Goal: Check status: Check status

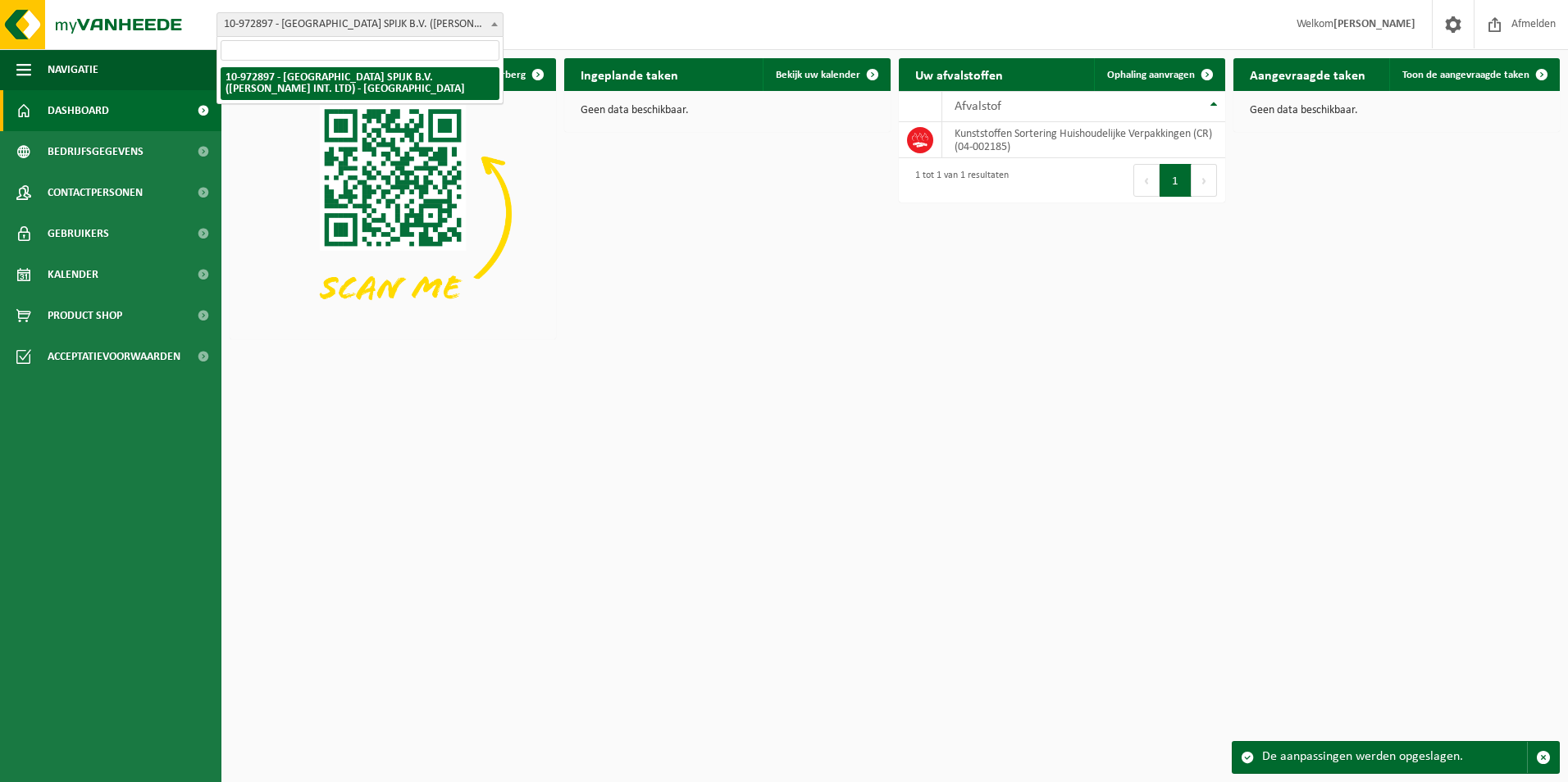
click at [348, 28] on span "10-972897 - [GEOGRAPHIC_DATA] SPIJK B.V. ([PERSON_NAME] INT. LTD) - [GEOGRAPHIC…" at bounding box center [359, 24] width 285 height 23
click at [353, 24] on span "10-972897 - [GEOGRAPHIC_DATA] SPIJK B.V. ([PERSON_NAME] INT. LTD) - [GEOGRAPHIC…" at bounding box center [359, 24] width 285 height 23
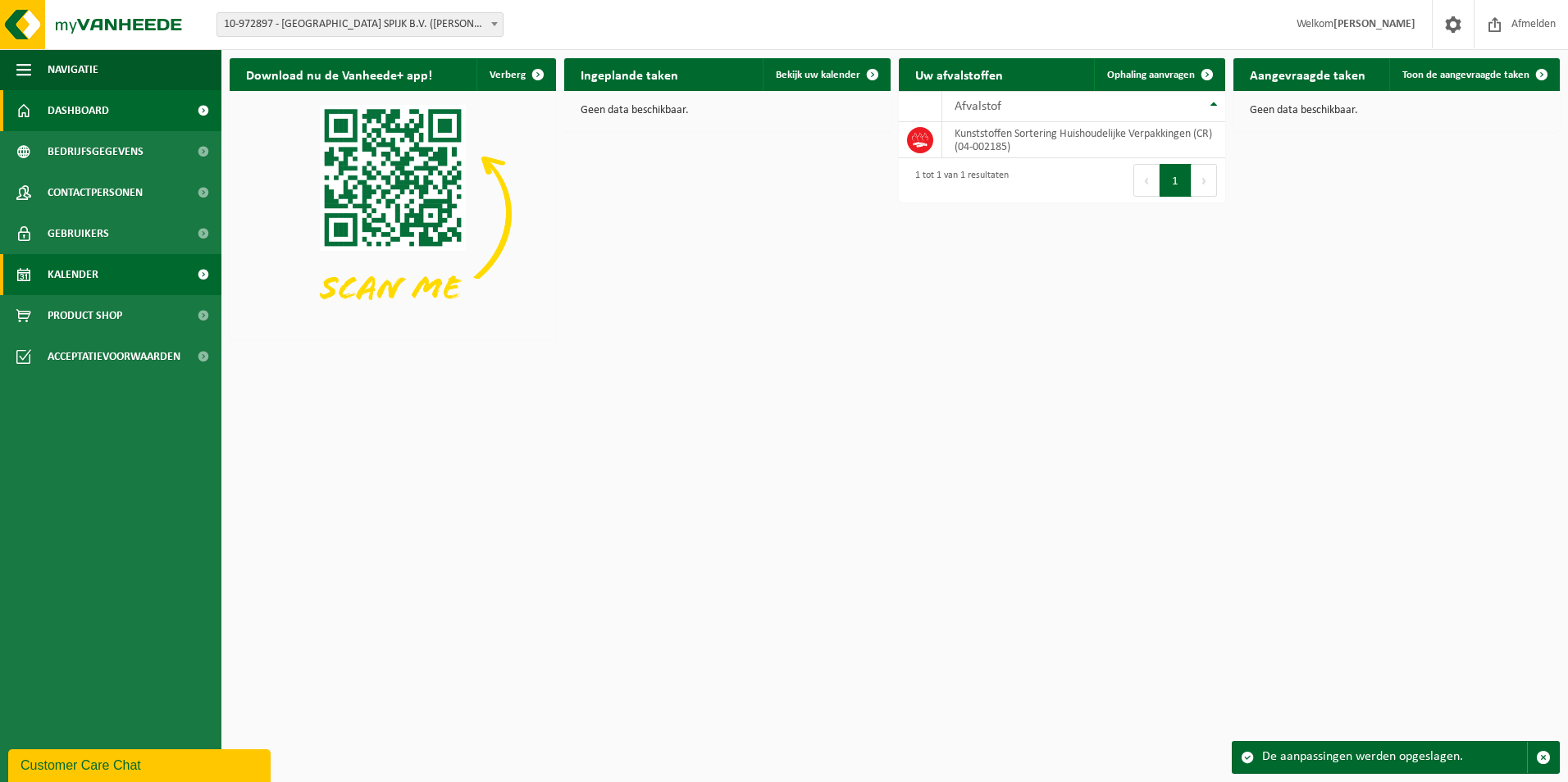
click at [69, 267] on span "Kalender" at bounding box center [72, 275] width 51 height 41
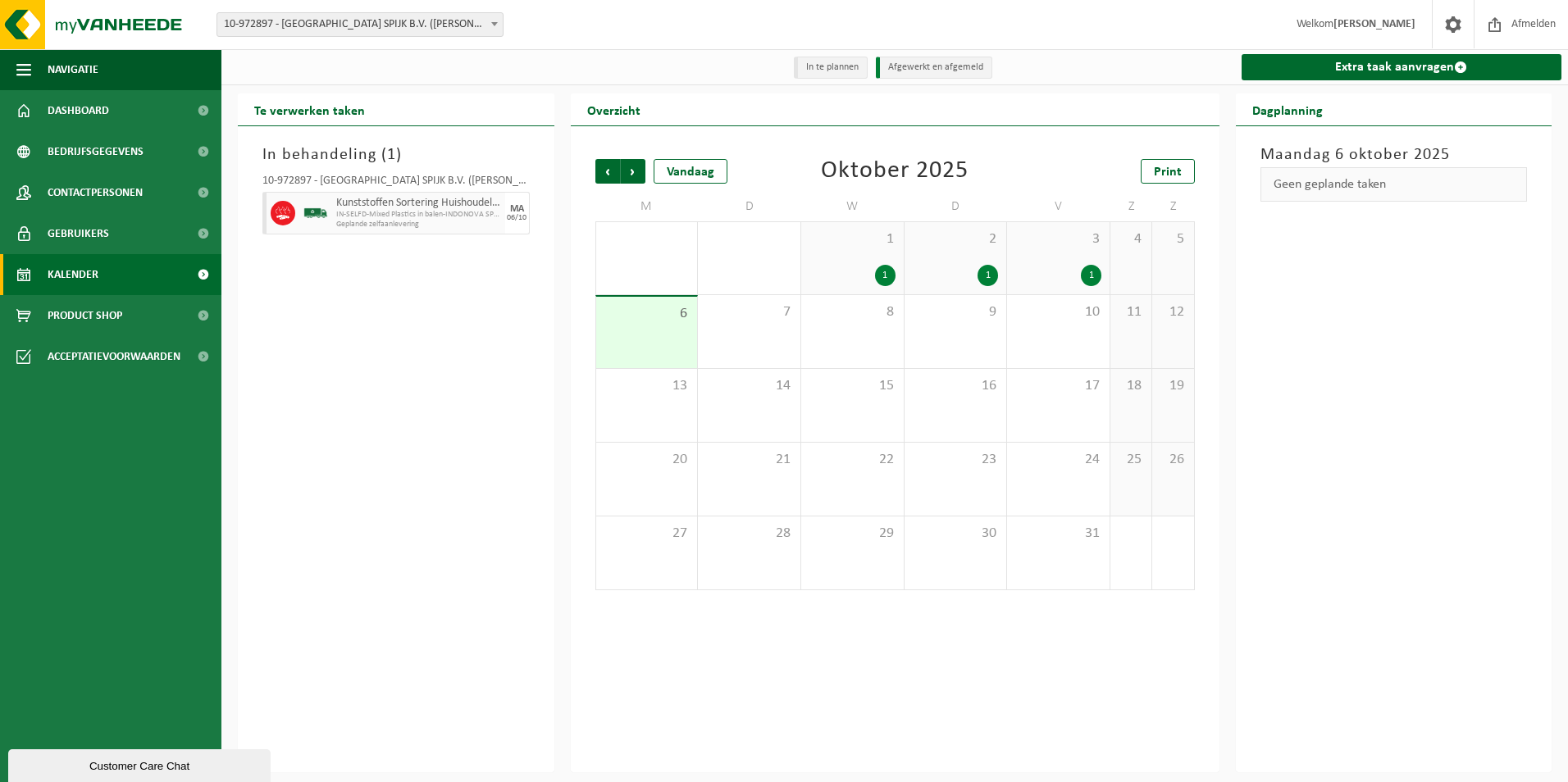
click at [1269, 567] on div "Maandag 6 oktober 2025 Geen geplande taken" at bounding box center [1394, 450] width 317 height 646
click at [1364, 437] on div "Maandag 6 oktober 2025 Geen geplande taken" at bounding box center [1394, 450] width 317 height 646
